Goal: Navigation & Orientation: Find specific page/section

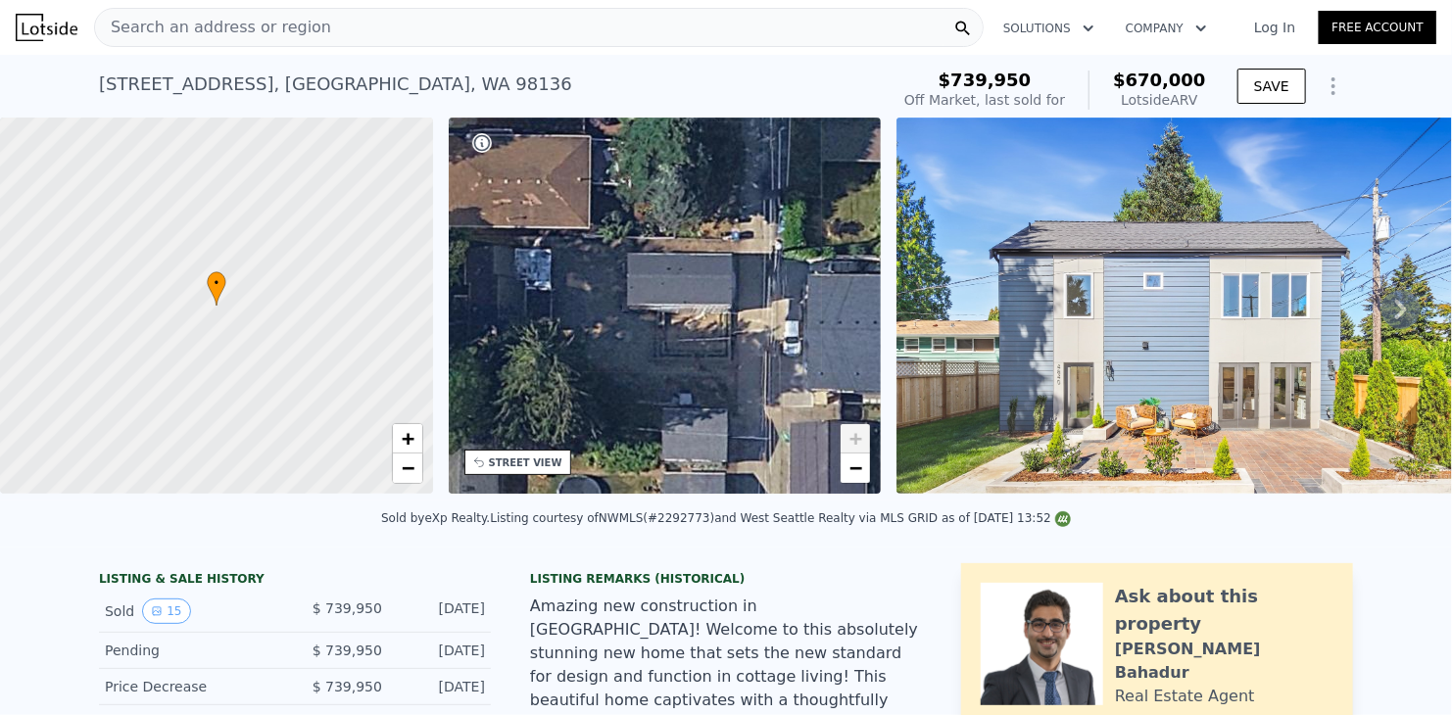
click at [1395, 314] on icon at bounding box center [1401, 310] width 12 height 20
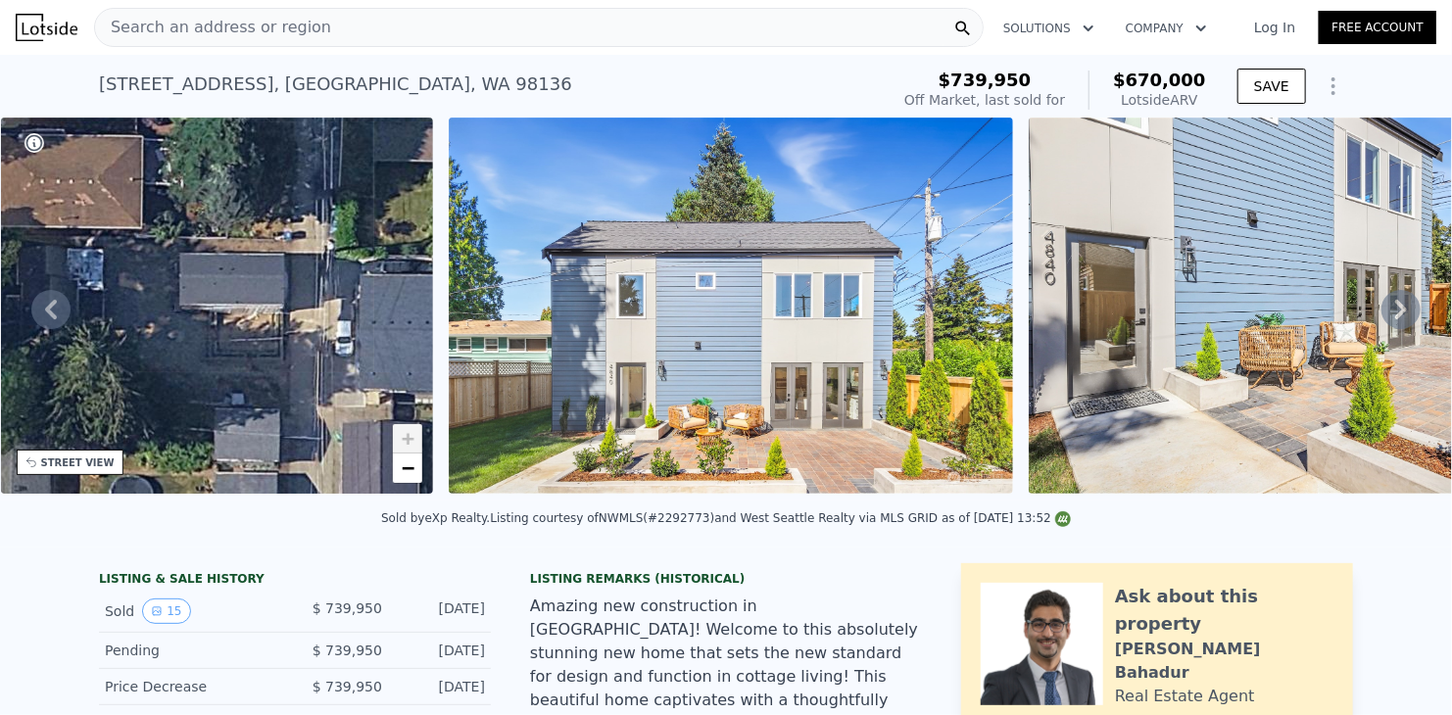
click at [1395, 314] on icon at bounding box center [1401, 310] width 12 height 20
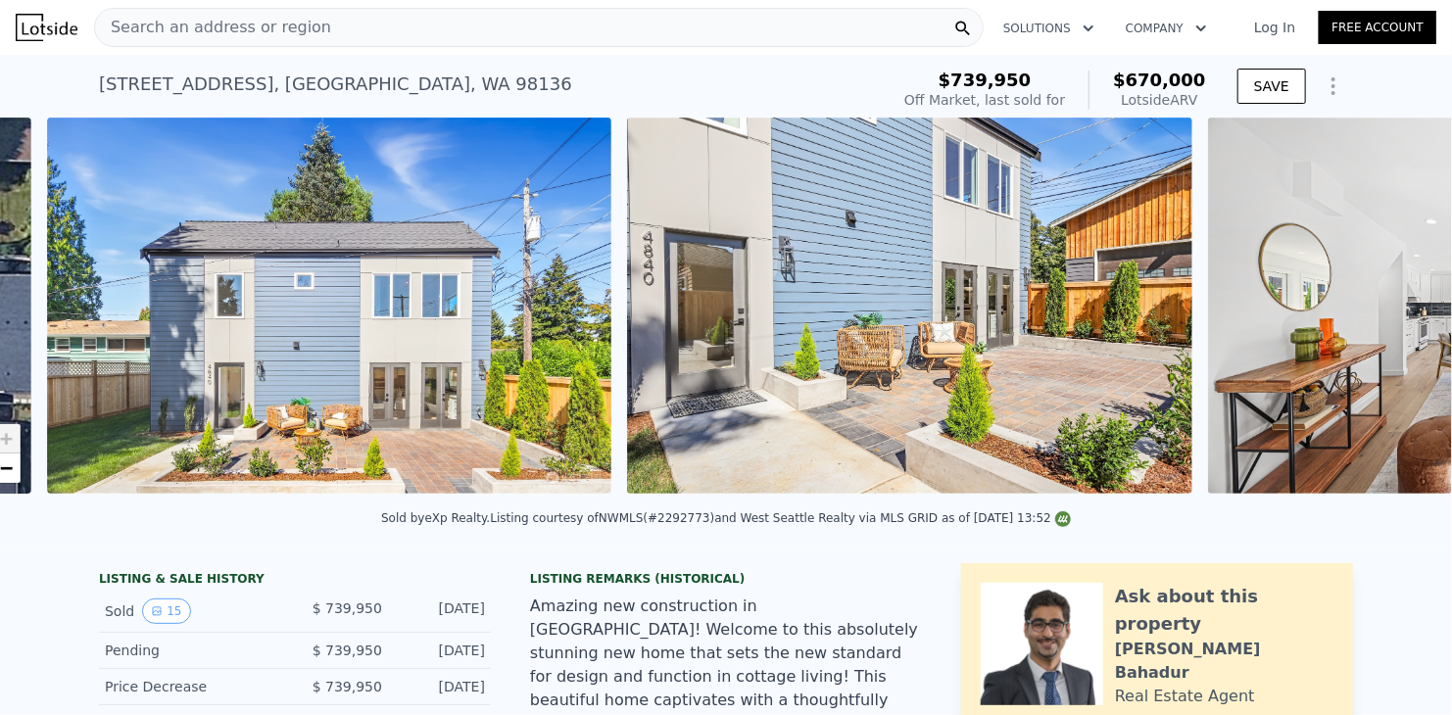
scroll to position [0, 896]
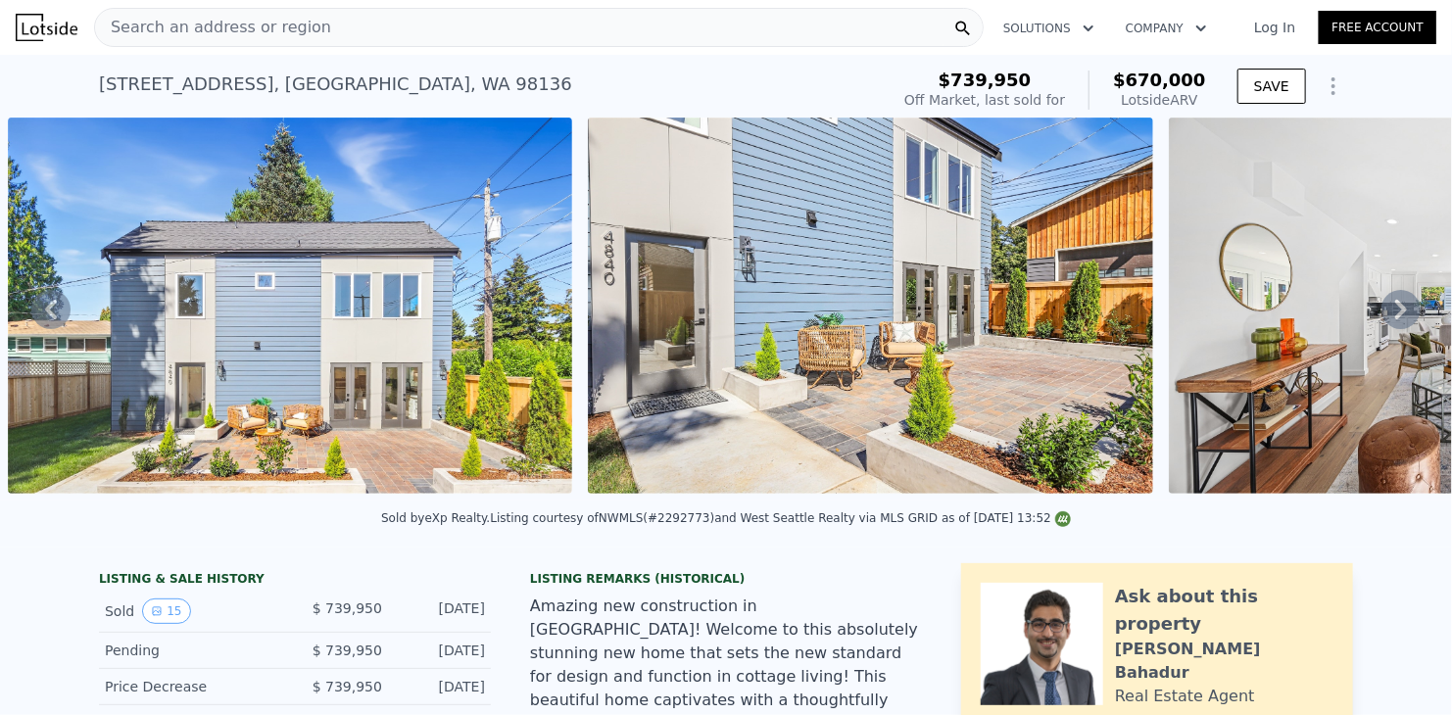
click at [1395, 314] on icon at bounding box center [1401, 310] width 12 height 20
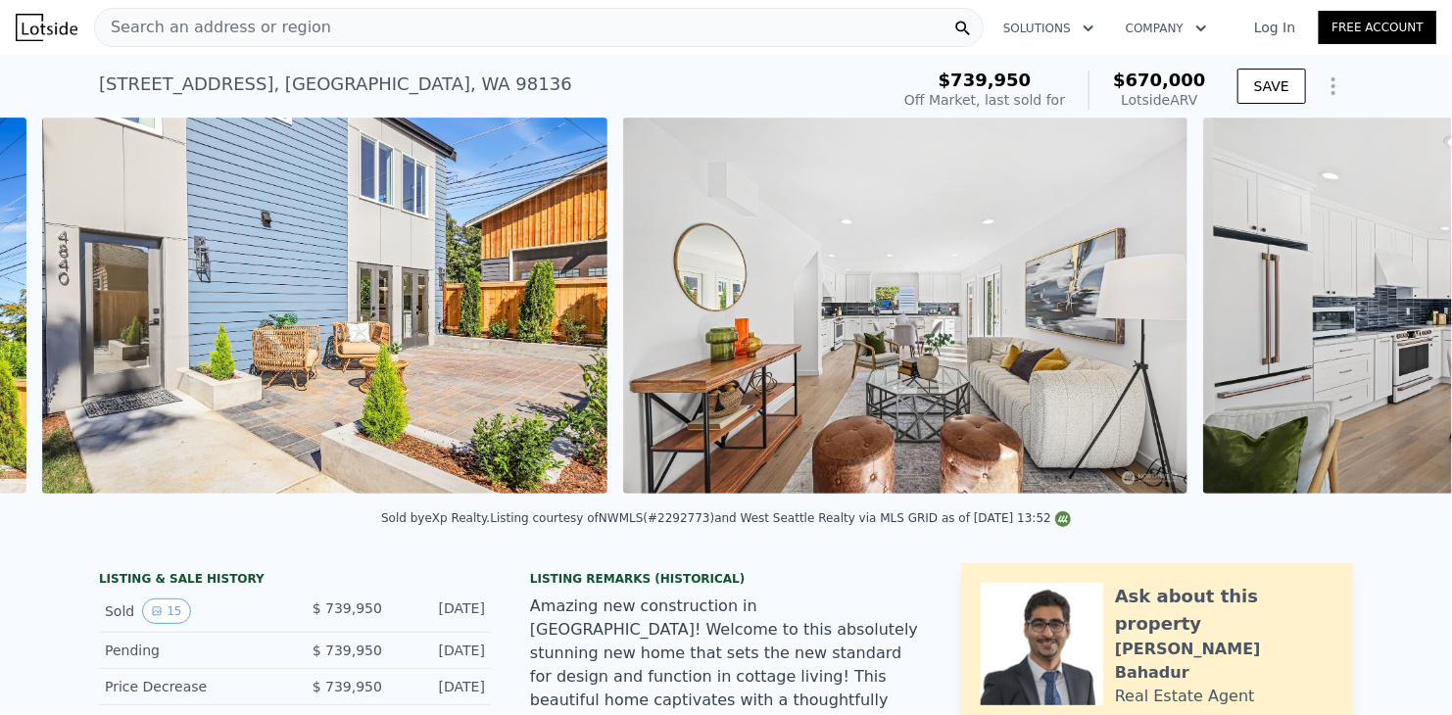
scroll to position [0, 1476]
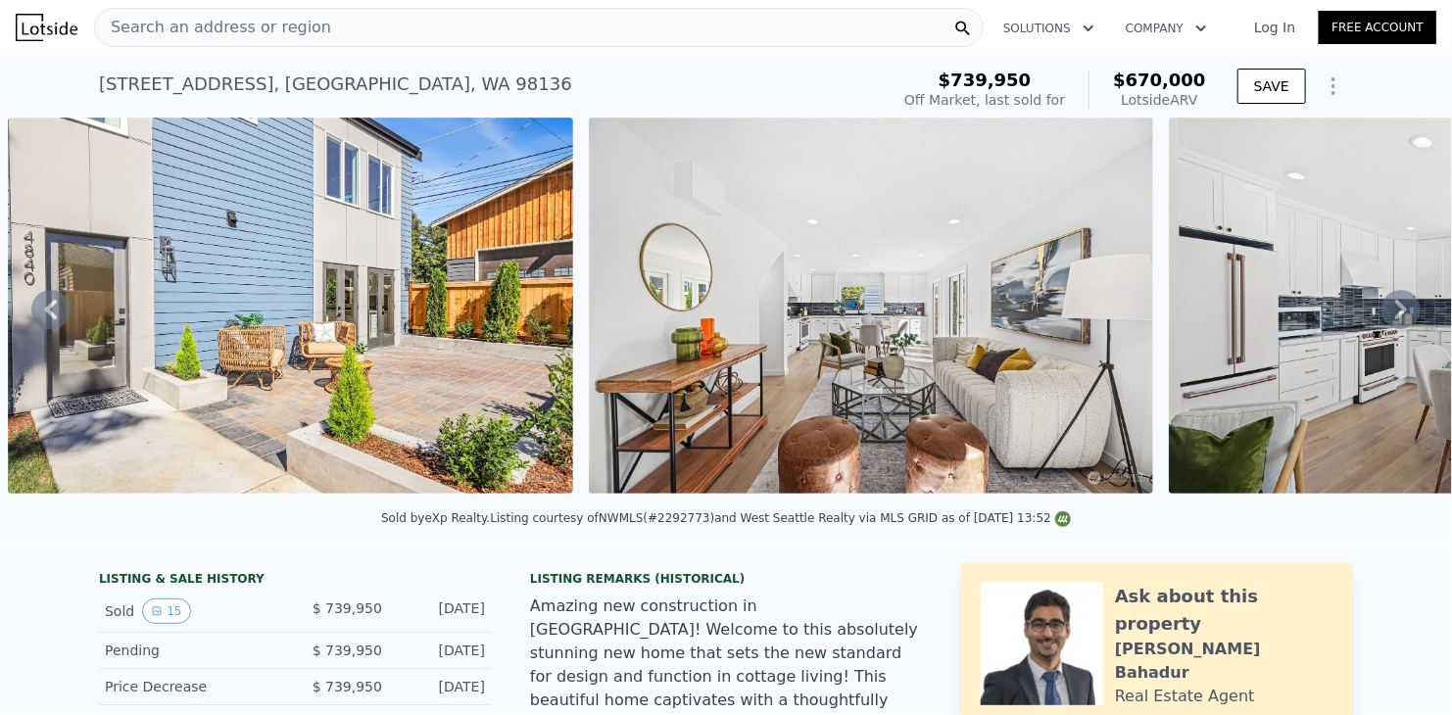
click at [1395, 313] on icon at bounding box center [1401, 310] width 12 height 20
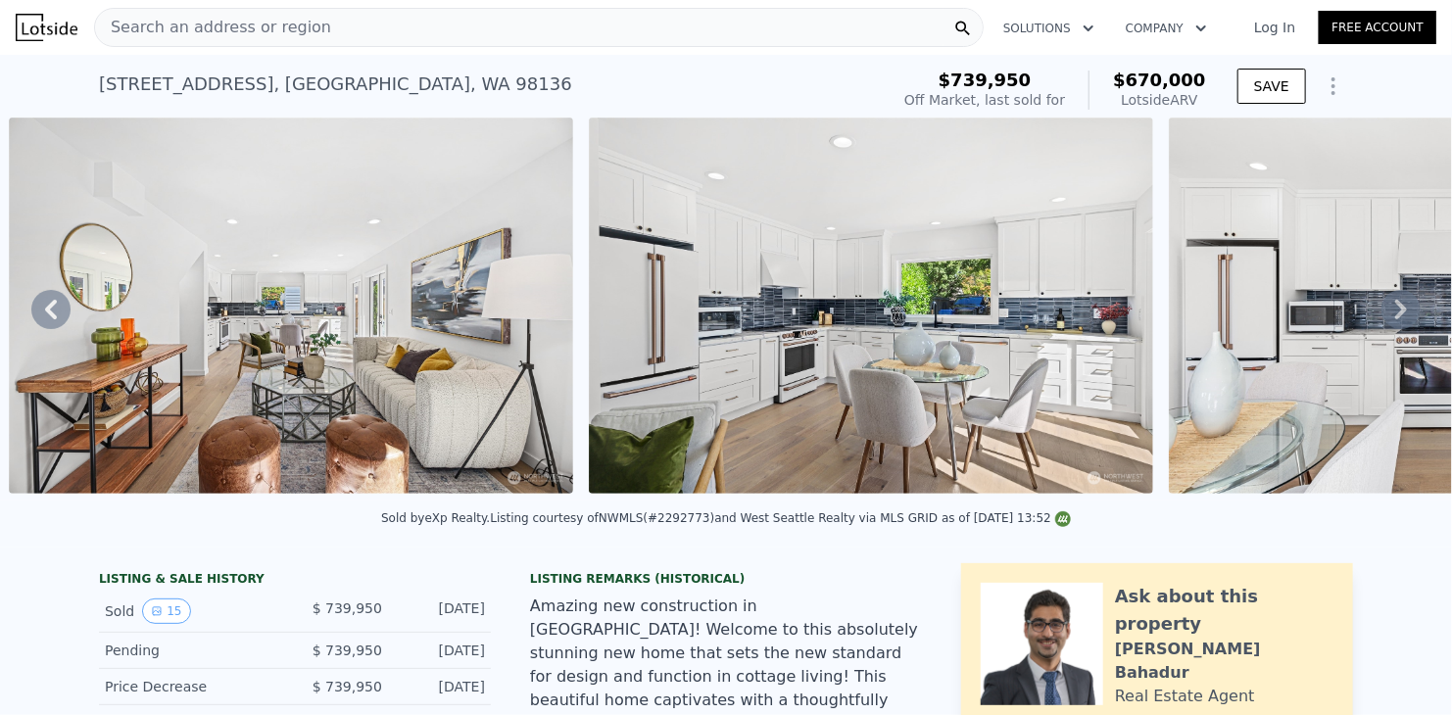
click at [1395, 313] on icon at bounding box center [1401, 310] width 12 height 20
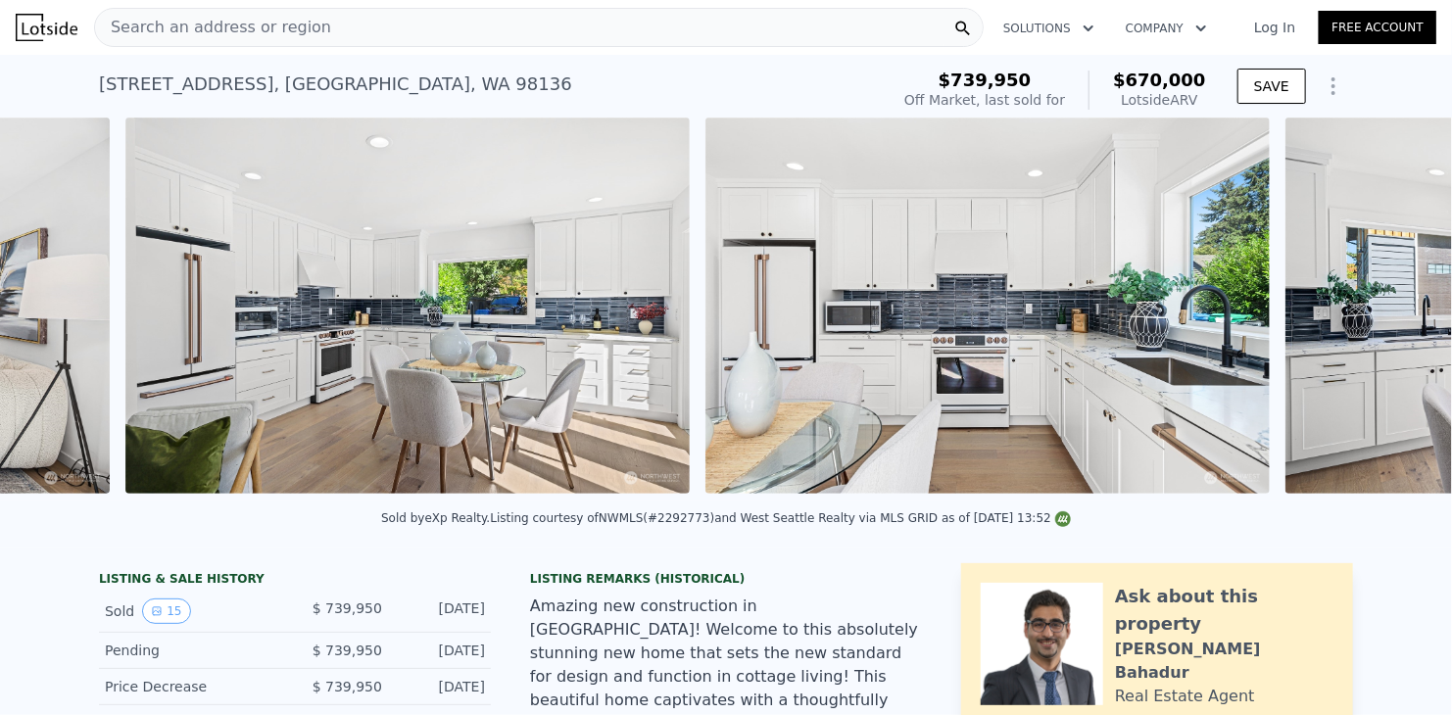
scroll to position [0, 2637]
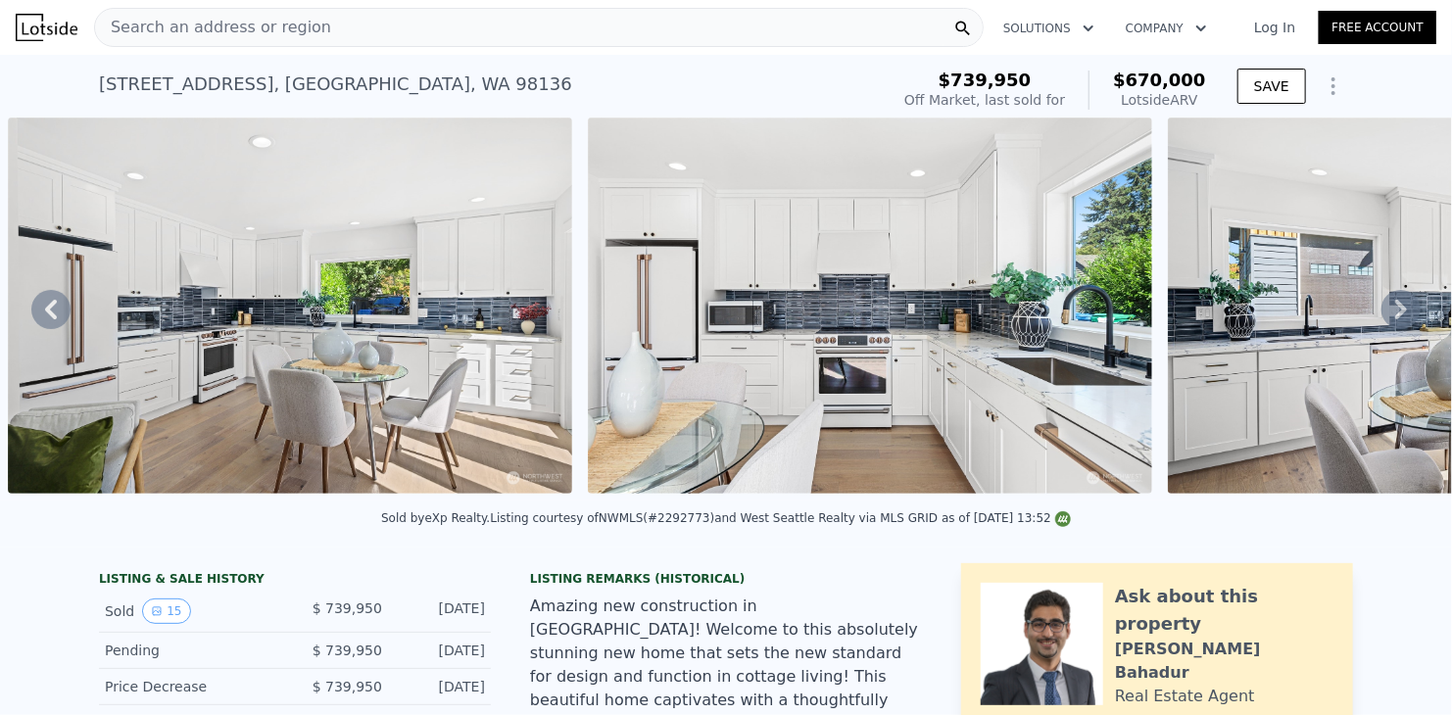
click at [1395, 313] on icon at bounding box center [1401, 310] width 12 height 20
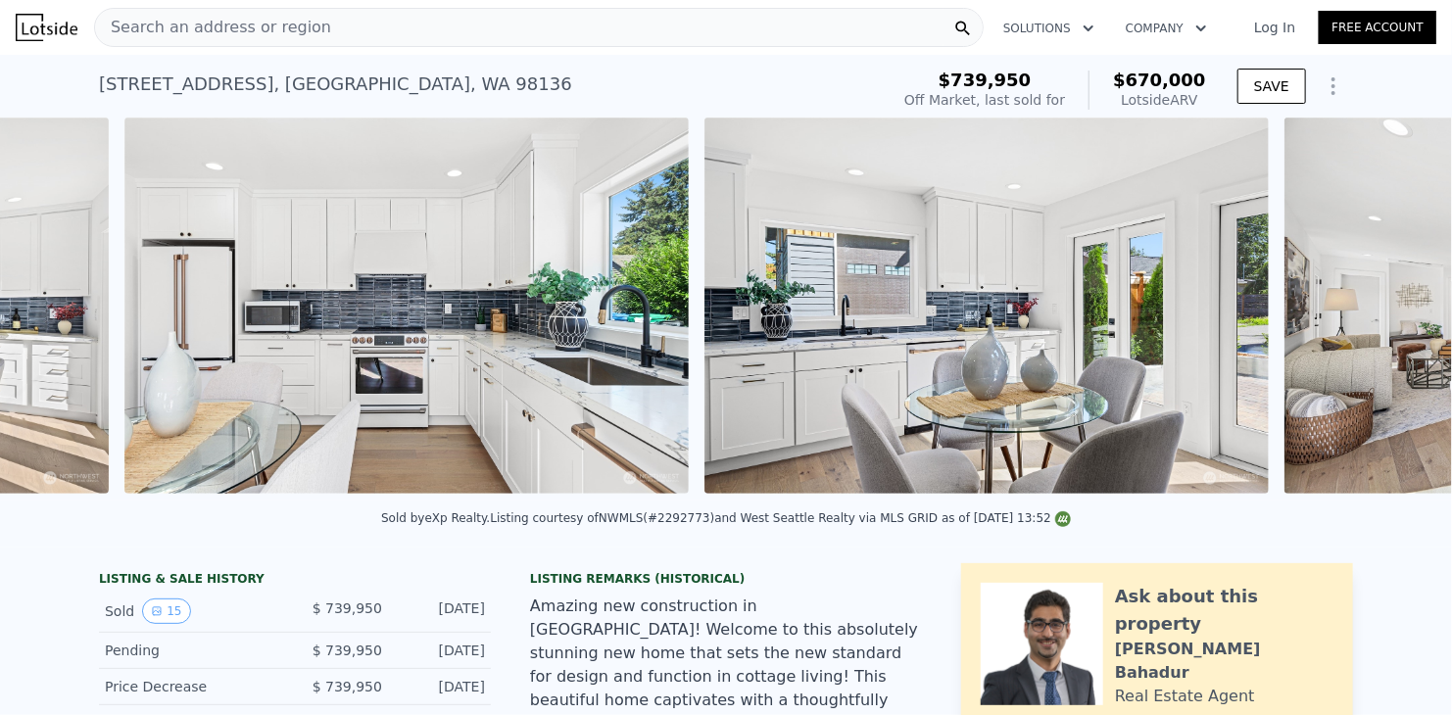
scroll to position [0, 3217]
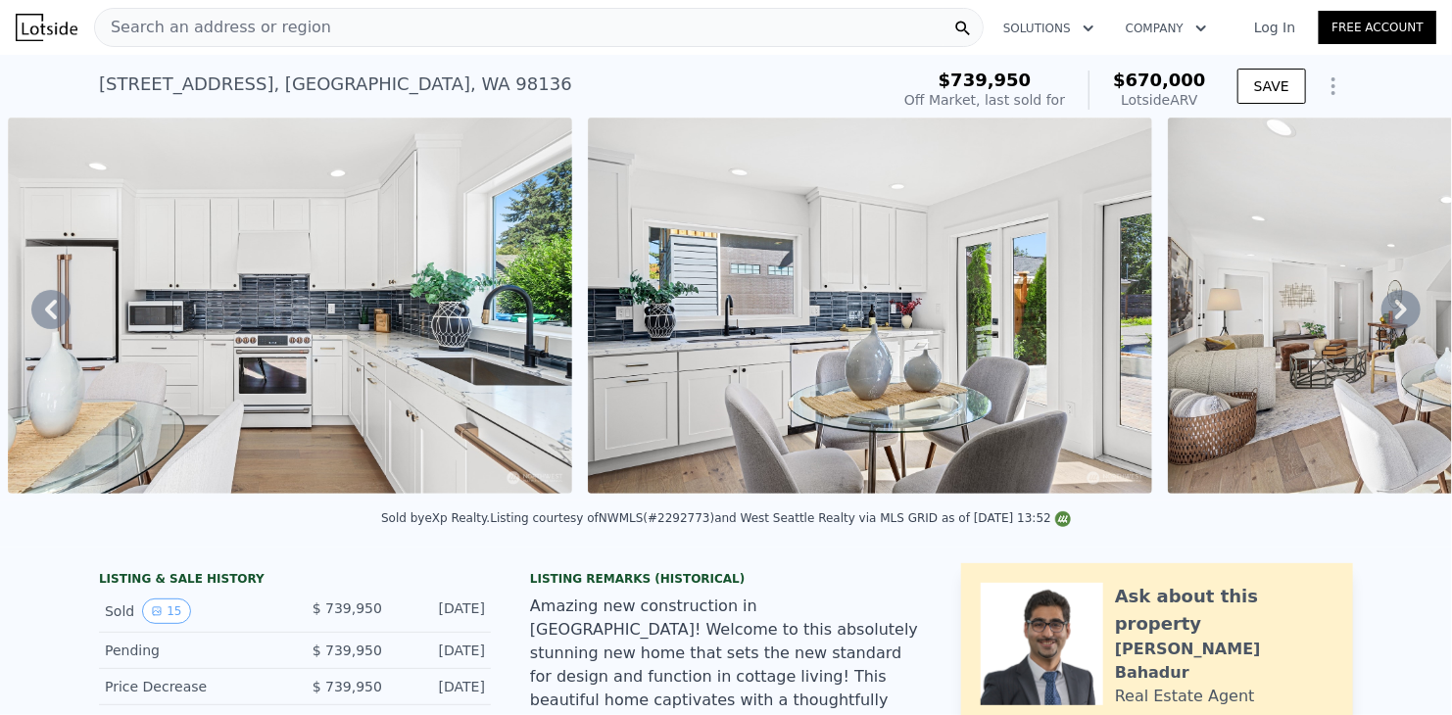
click at [1386, 315] on icon at bounding box center [1400, 309] width 39 height 39
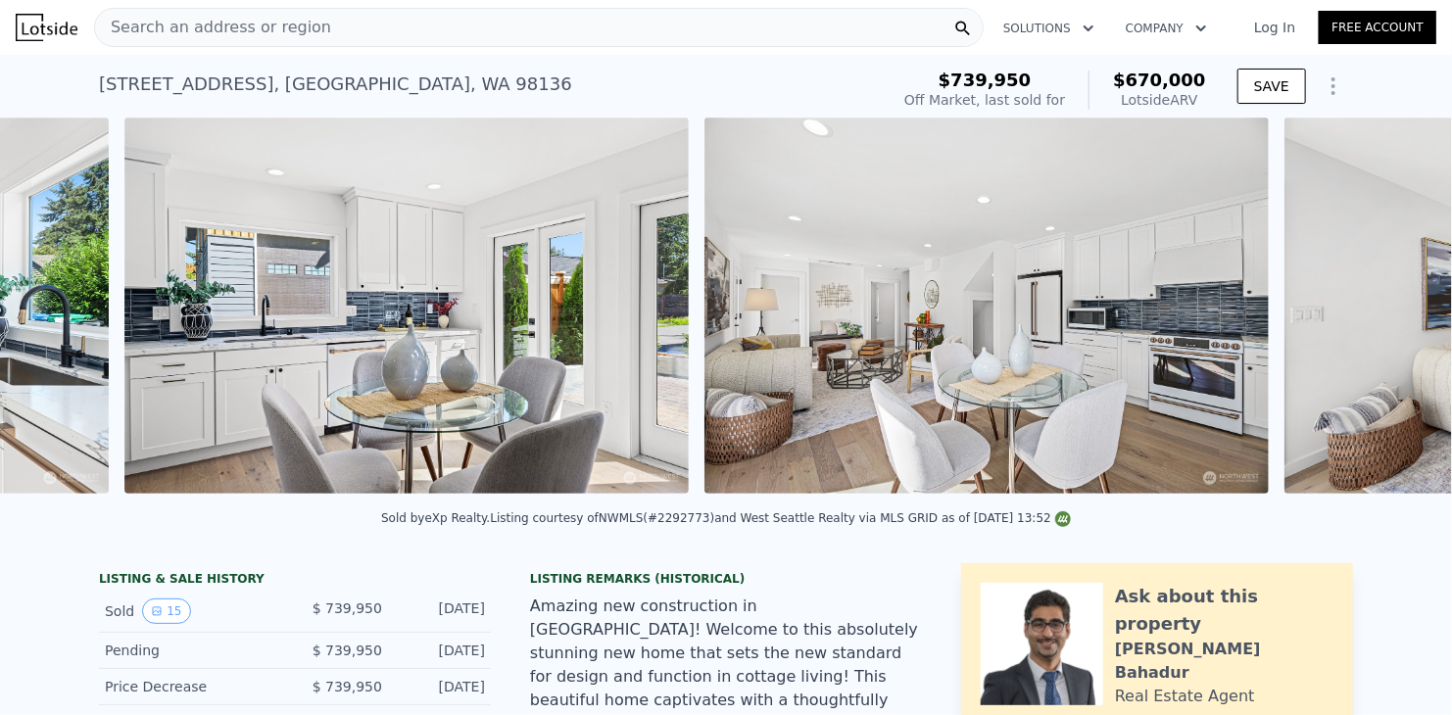
scroll to position [0, 3797]
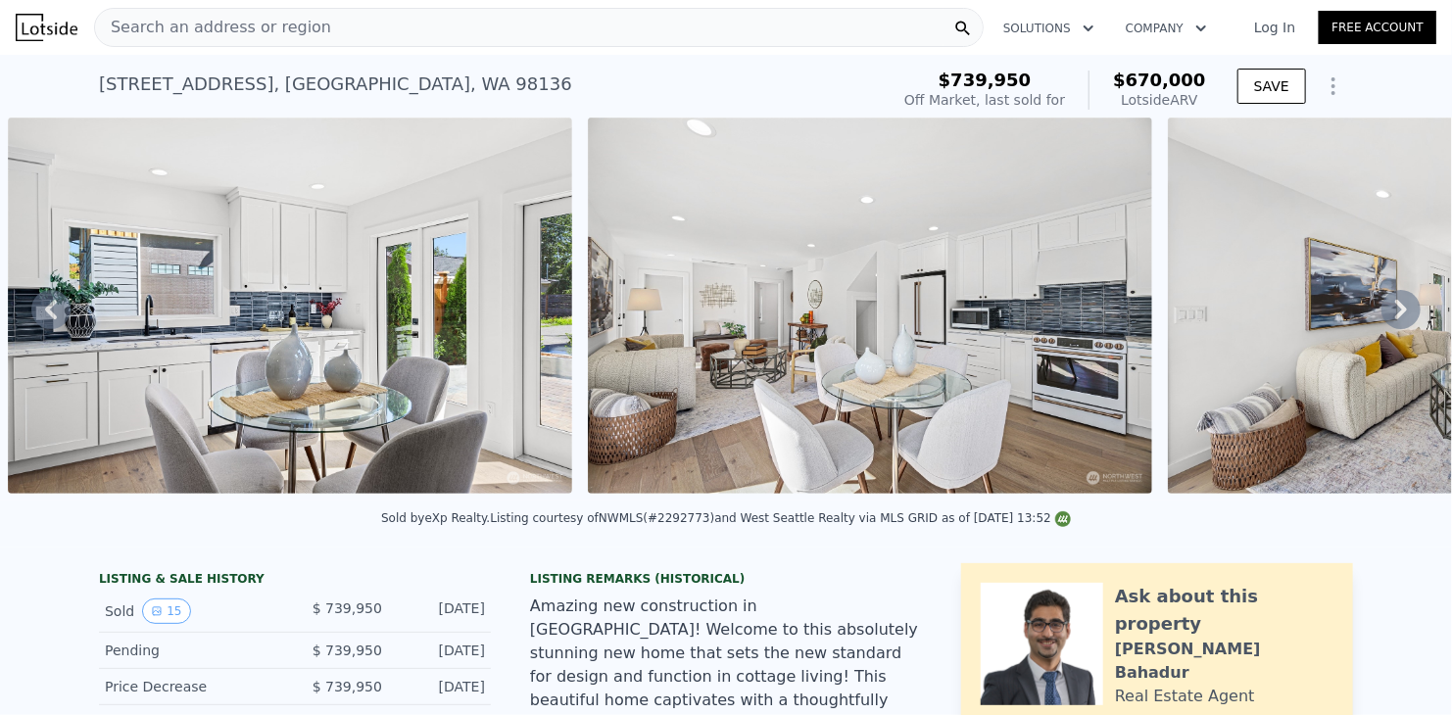
click at [1386, 315] on icon at bounding box center [1400, 309] width 39 height 39
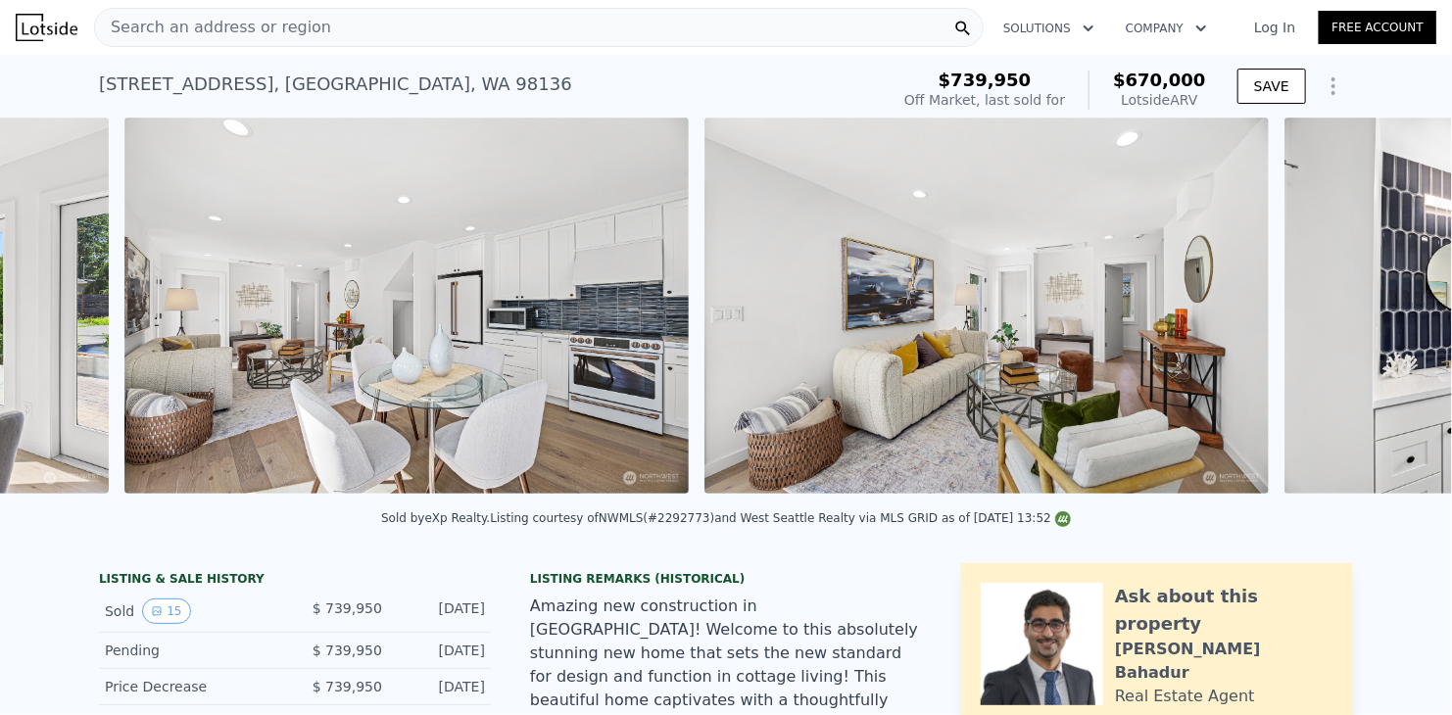
scroll to position [0, 4377]
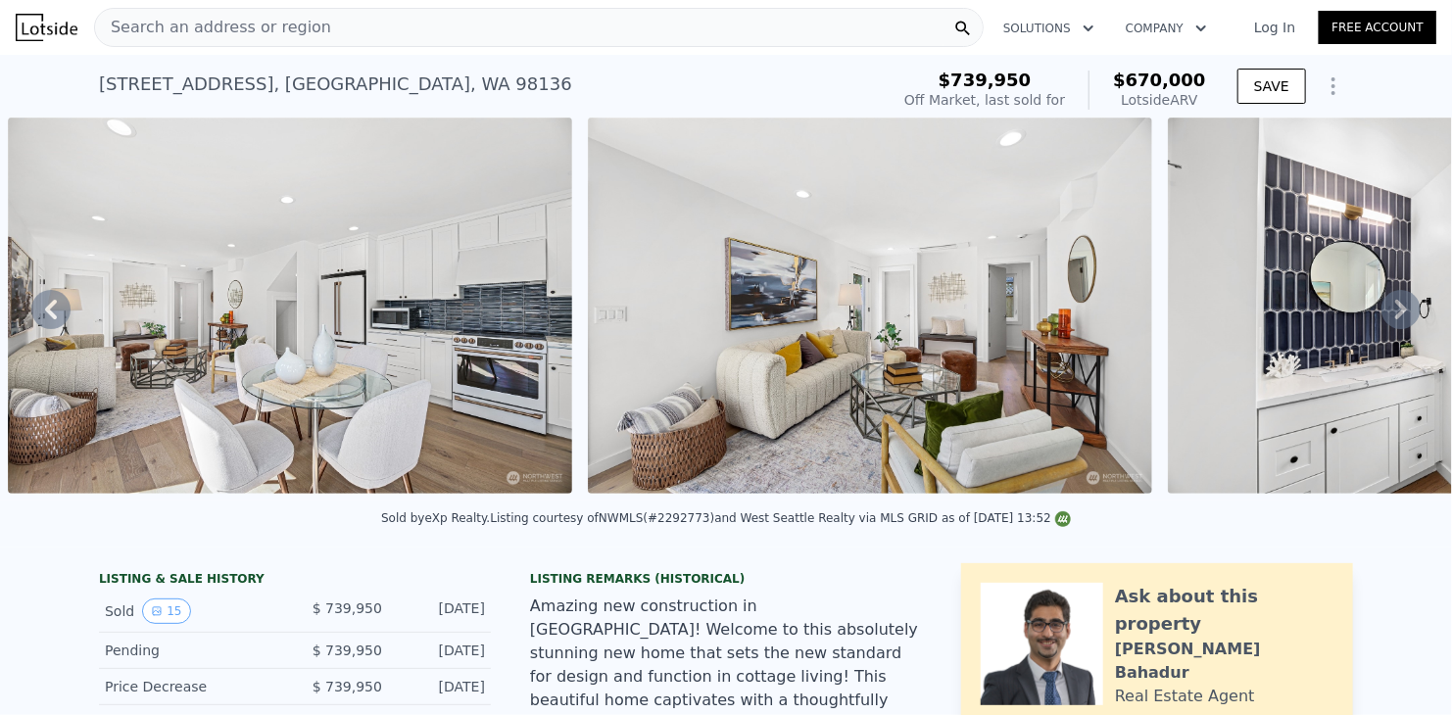
click at [1381, 312] on icon at bounding box center [1400, 309] width 39 height 39
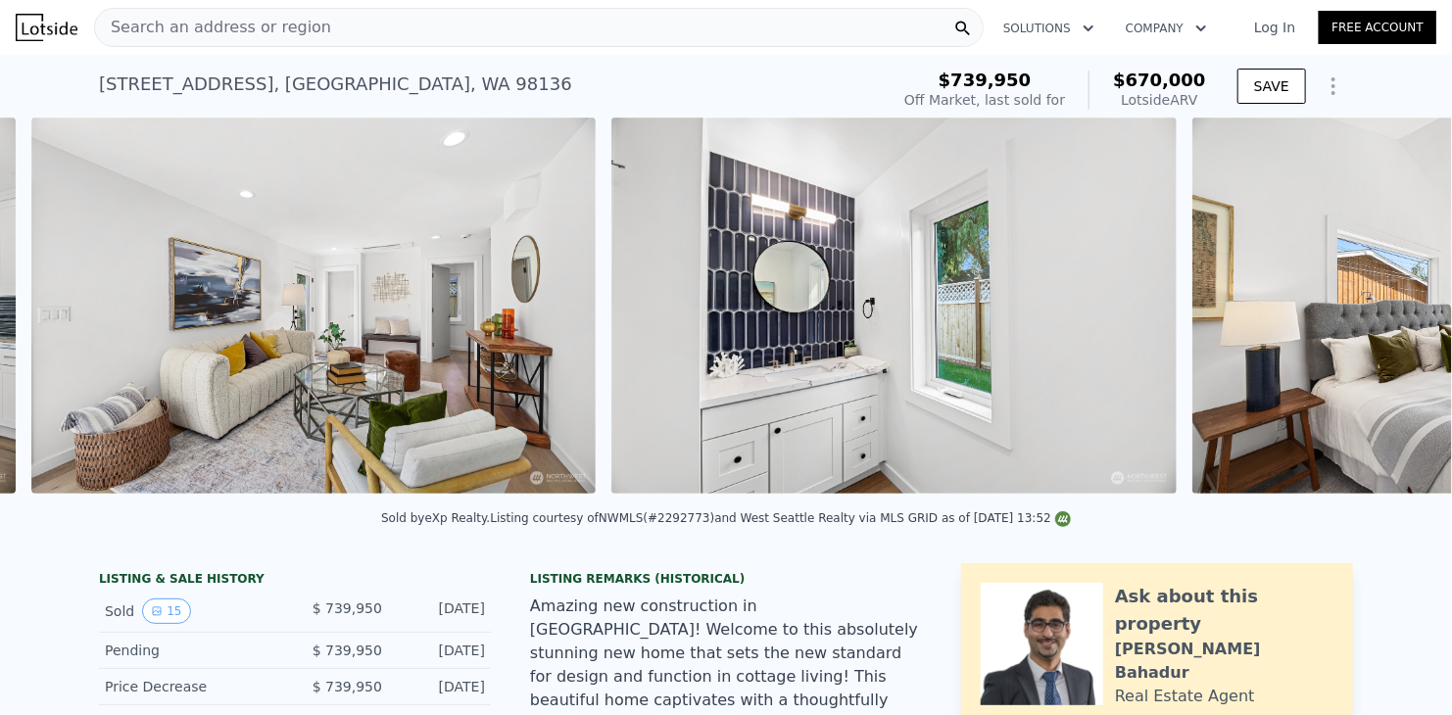
scroll to position [0, 4957]
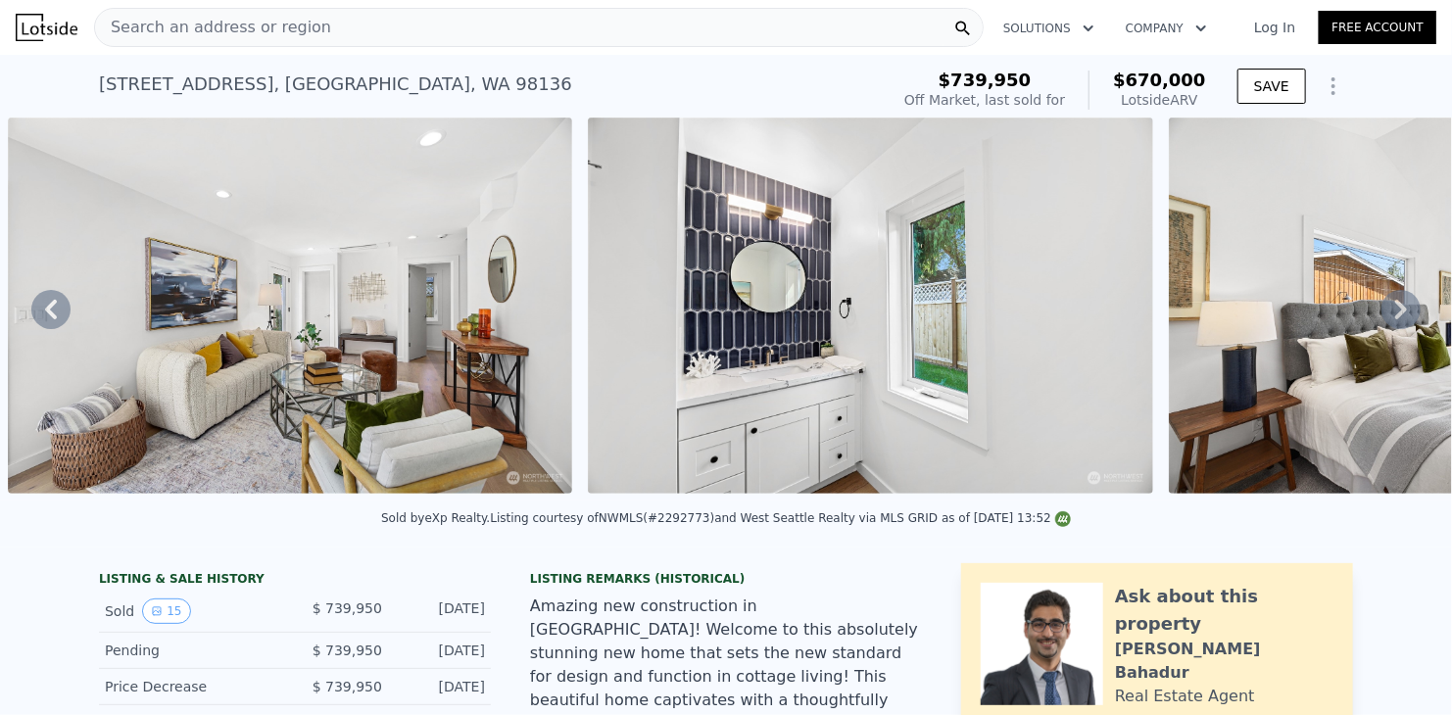
click at [1395, 309] on icon at bounding box center [1401, 310] width 12 height 20
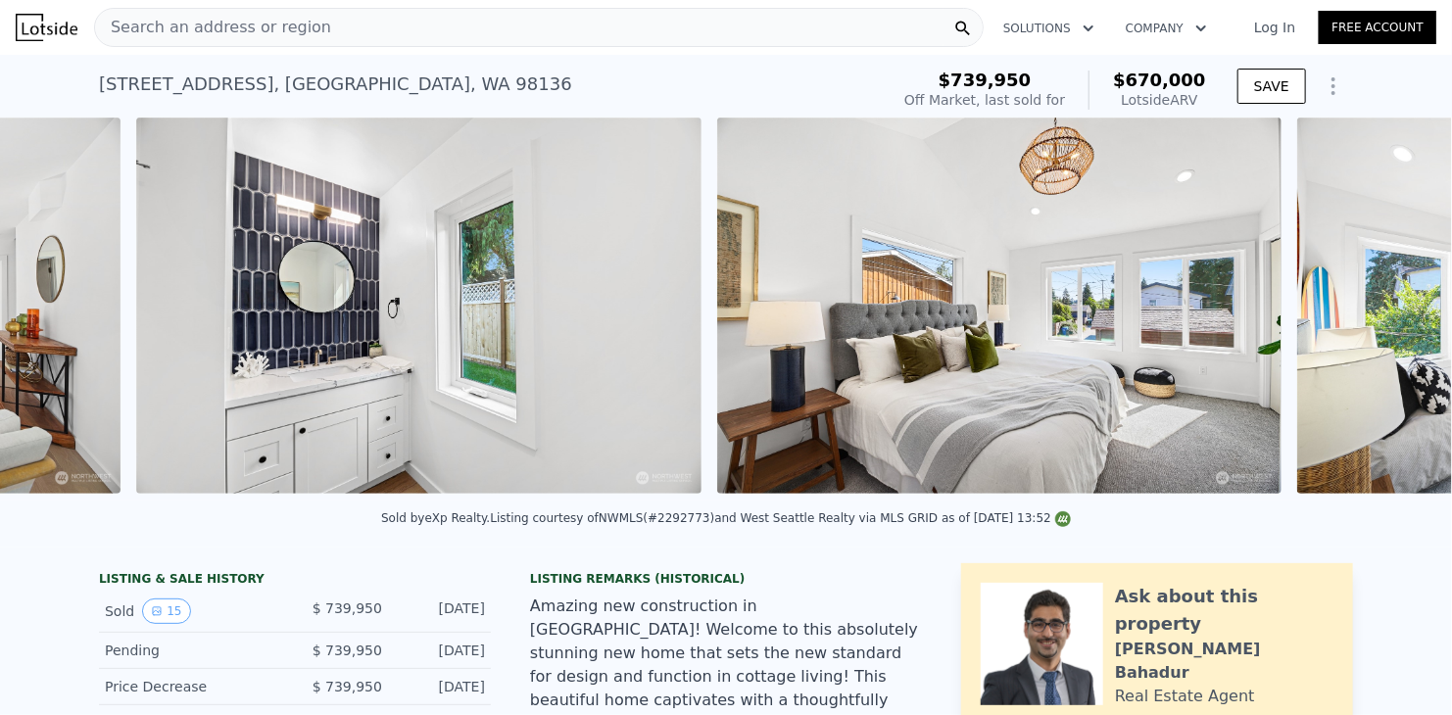
scroll to position [0, 5537]
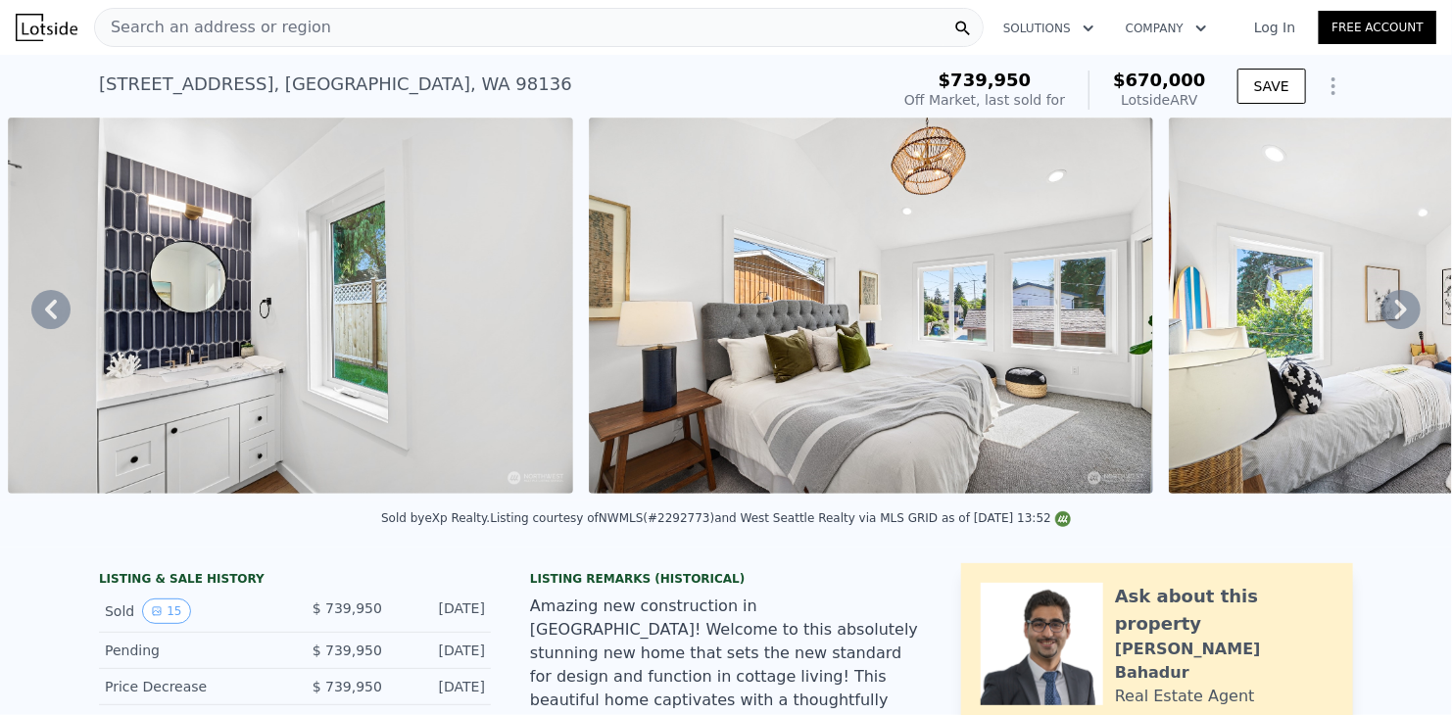
click at [1395, 314] on icon at bounding box center [1401, 310] width 12 height 20
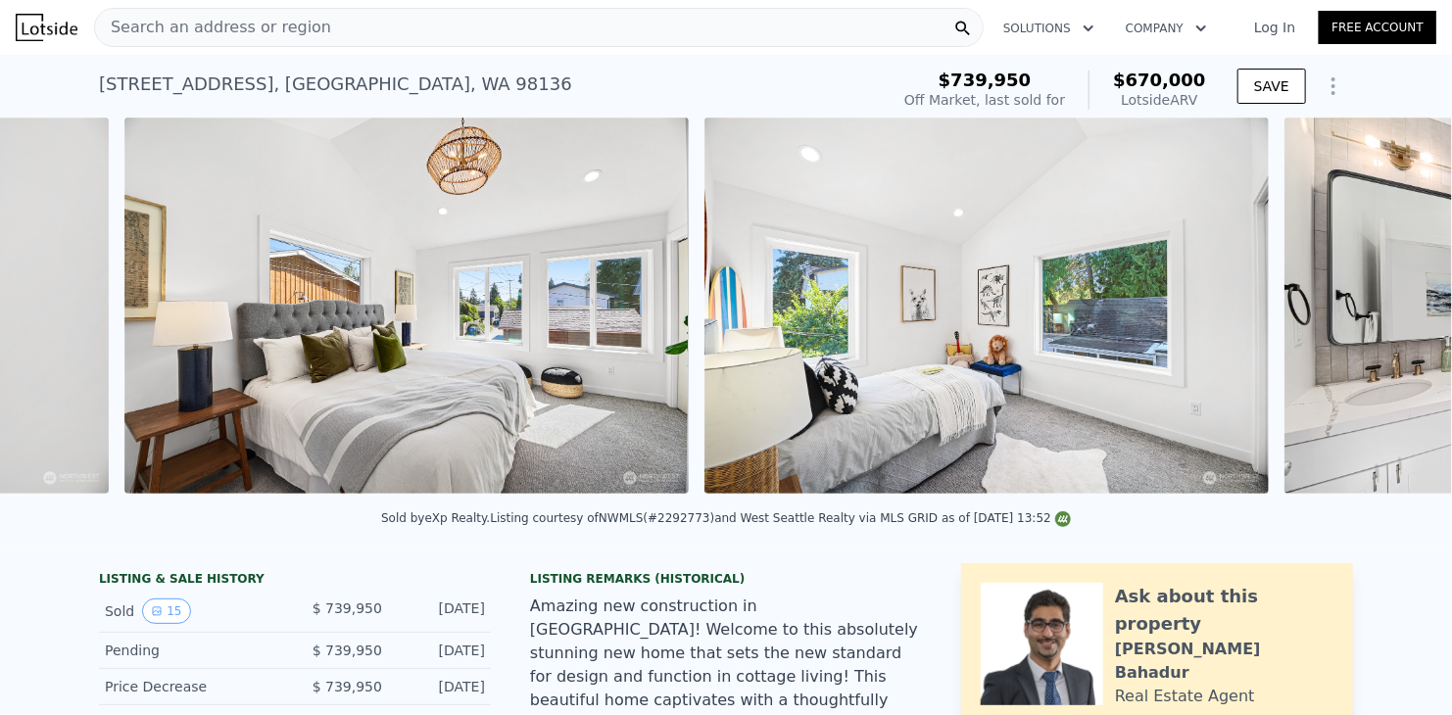
scroll to position [0, 6117]
